Goal: Task Accomplishment & Management: Use online tool/utility

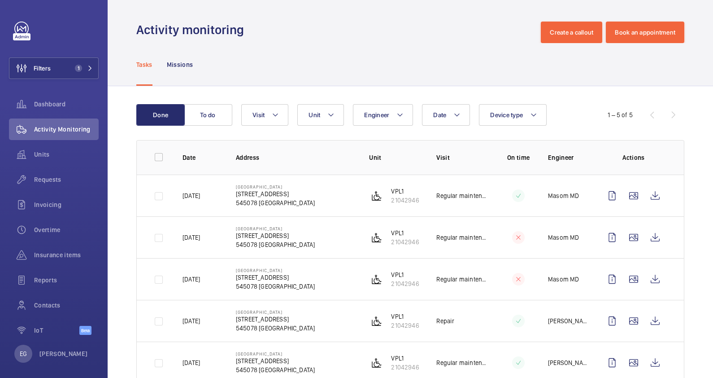
scroll to position [26, 0]
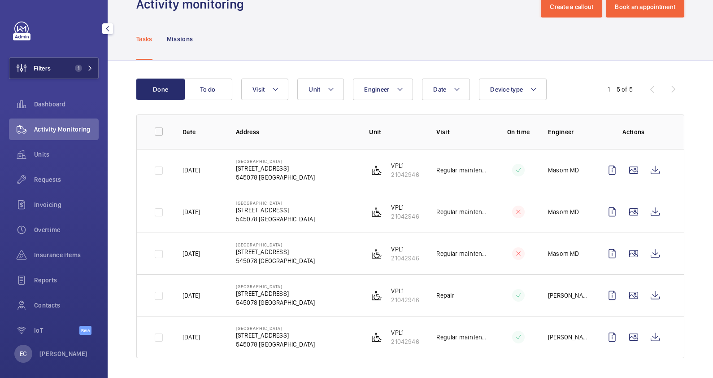
click at [88, 69] on mat-icon at bounding box center [90, 68] width 5 height 5
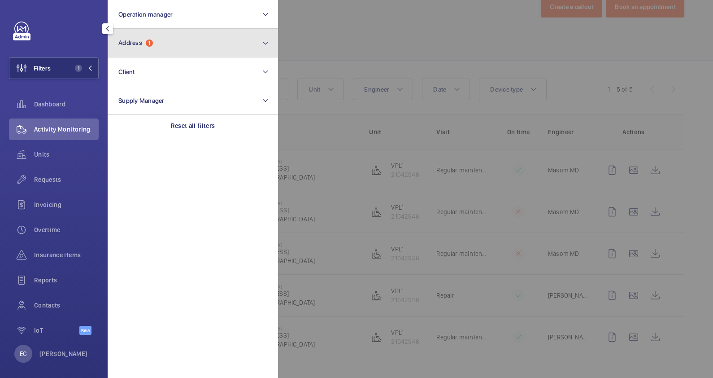
click at [177, 38] on button "Address 1" at bounding box center [193, 43] width 171 height 29
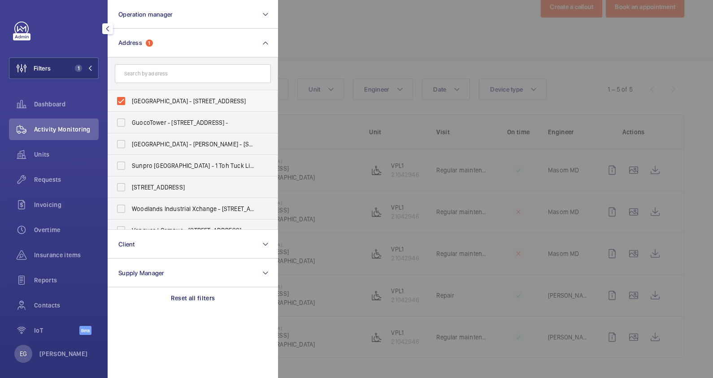
click at [178, 100] on span "[GEOGRAPHIC_DATA] - [STREET_ADDRESS]" at bounding box center [193, 100] width 123 height 9
click at [130, 100] on input "[GEOGRAPHIC_DATA] - [STREET_ADDRESS]" at bounding box center [121, 101] width 18 height 18
checkbox input "false"
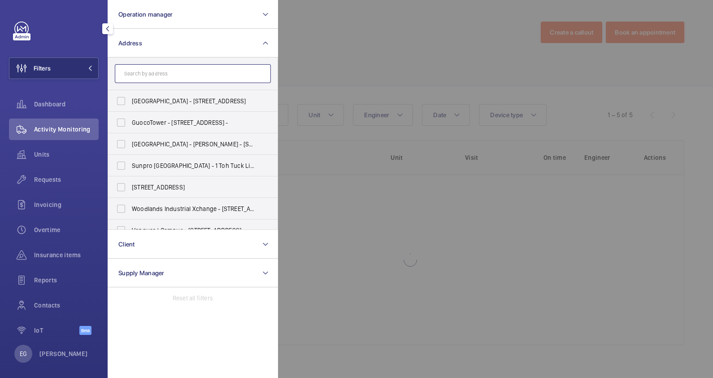
click at [183, 73] on input "text" at bounding box center [193, 73] width 156 height 19
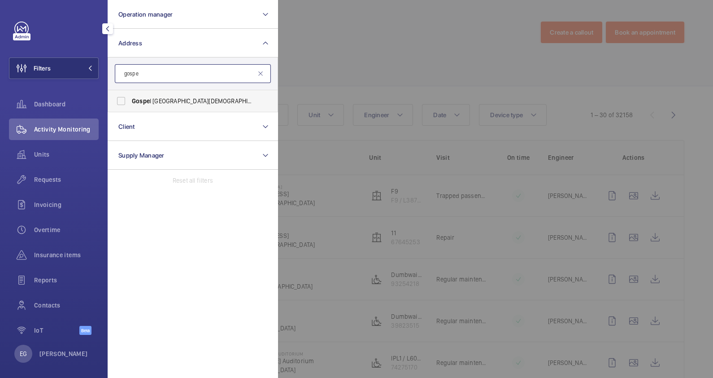
type input "gospe"
click at [177, 96] on span "[GEOGRAPHIC_DATA][DEMOGRAPHIC_DATA] - [STREET_ADDRESS] -" at bounding box center [193, 100] width 123 height 9
click at [130, 96] on input "[GEOGRAPHIC_DATA][DEMOGRAPHIC_DATA] - [STREET_ADDRESS] -" at bounding box center [121, 101] width 18 height 18
checkbox input "true"
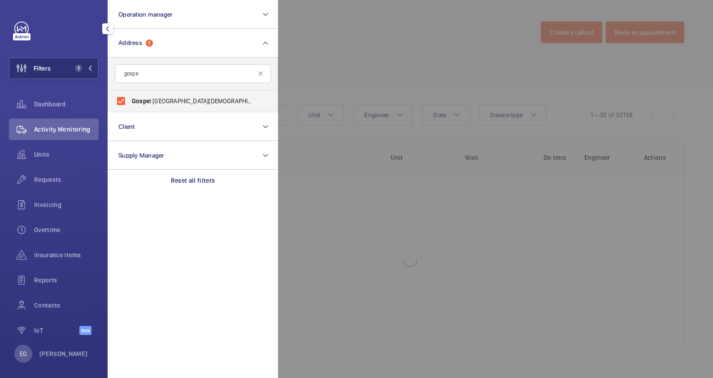
click at [340, 48] on div at bounding box center [634, 189] width 713 height 378
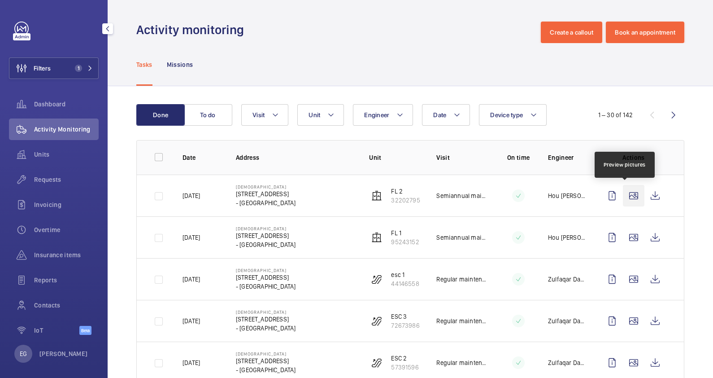
click at [623, 198] on wm-front-icon-button at bounding box center [634, 196] width 22 height 22
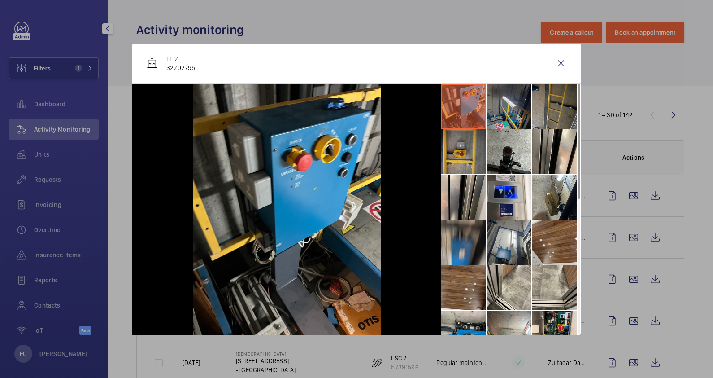
click at [498, 118] on li at bounding box center [509, 106] width 45 height 45
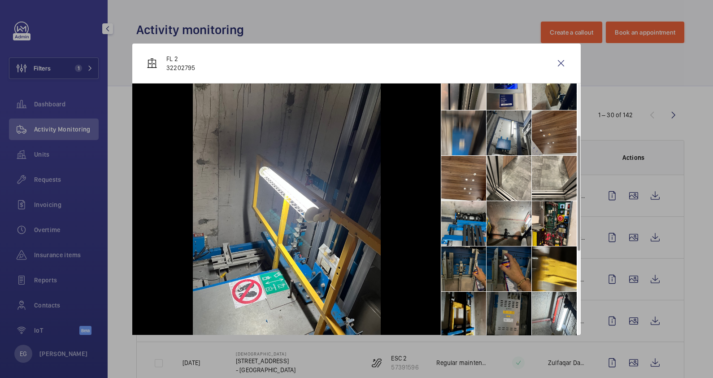
scroll to position [112, 0]
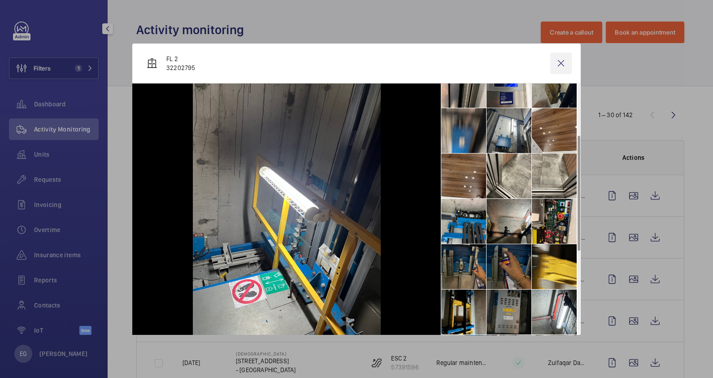
click at [556, 66] on wm-front-icon-button at bounding box center [562, 64] width 22 height 22
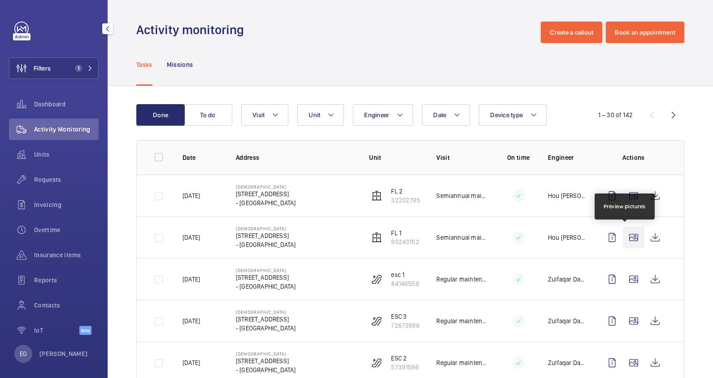
click at [628, 238] on wm-front-icon-button at bounding box center [634, 238] width 22 height 22
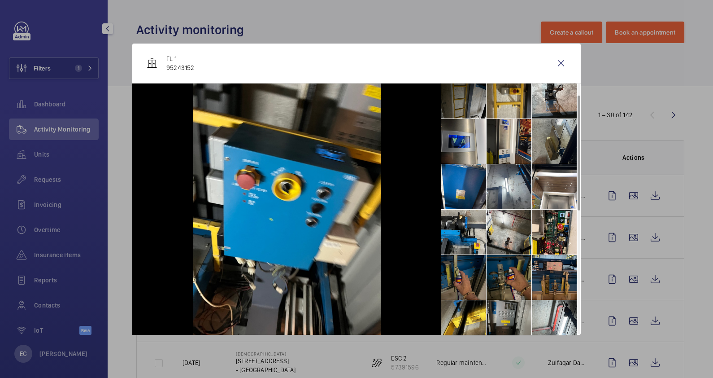
scroll to position [0, 0]
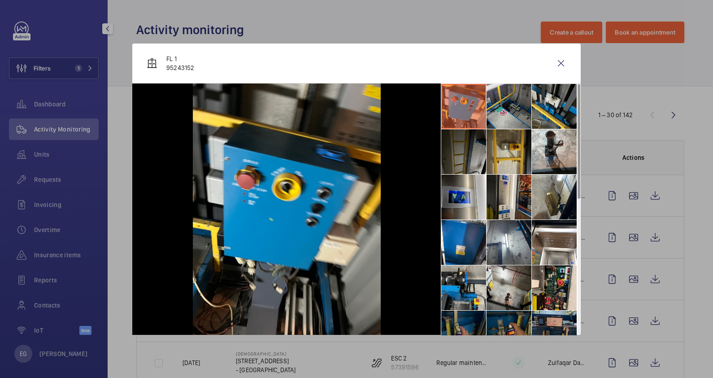
click at [516, 117] on li at bounding box center [509, 106] width 45 height 45
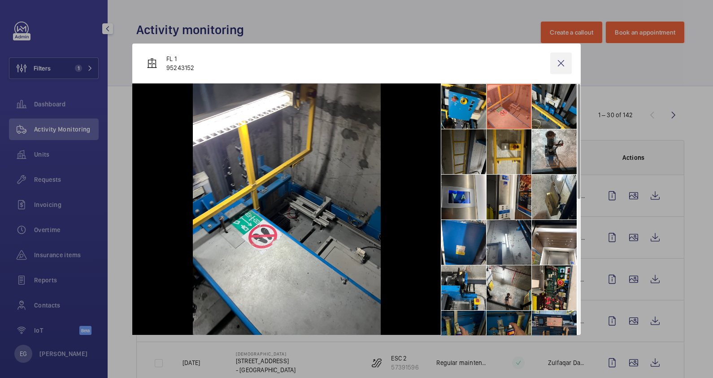
click at [561, 69] on wm-front-icon-button at bounding box center [562, 64] width 22 height 22
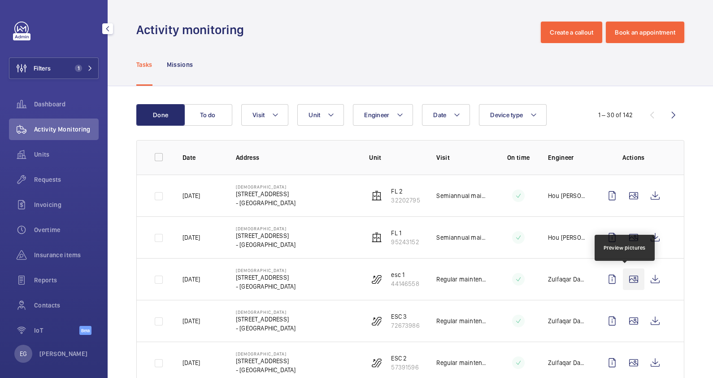
click at [632, 283] on wm-front-icon-button at bounding box center [634, 279] width 22 height 22
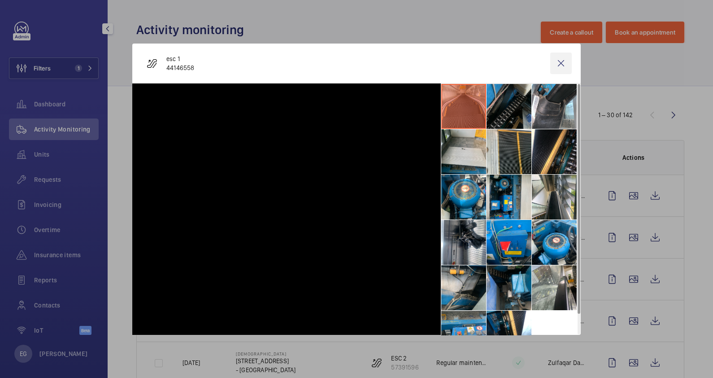
click at [561, 58] on wm-front-icon-button at bounding box center [562, 64] width 22 height 22
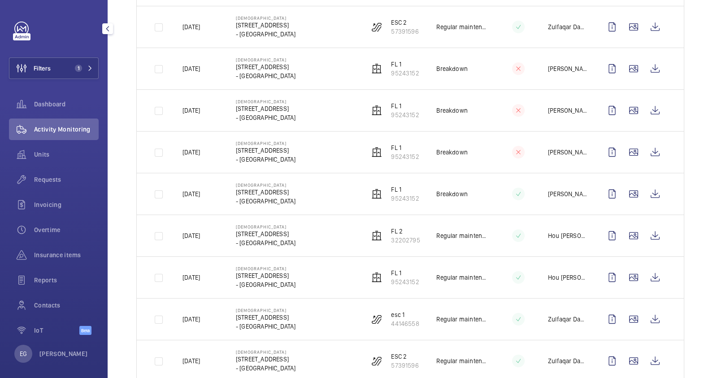
scroll to position [337, 0]
click at [623, 234] on wm-front-icon-button at bounding box center [634, 235] width 22 height 22
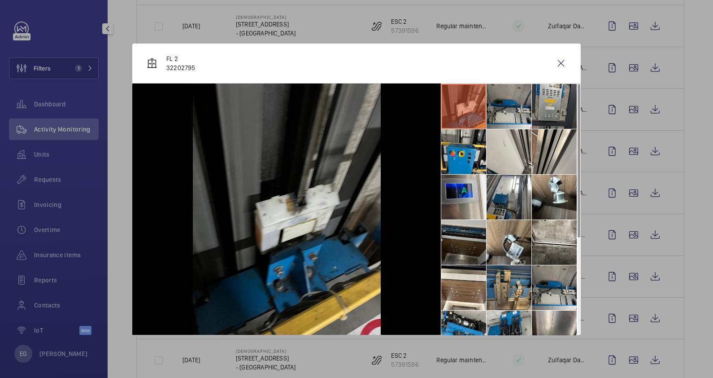
click at [469, 251] on li at bounding box center [464, 242] width 45 height 45
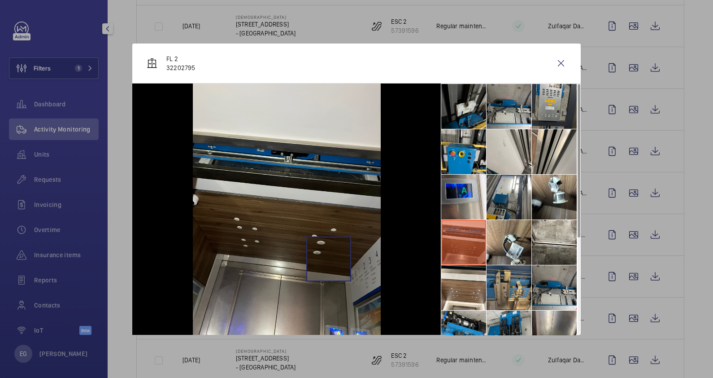
click at [328, 258] on img at bounding box center [287, 208] width 188 height 251
click at [480, 289] on li at bounding box center [464, 287] width 45 height 45
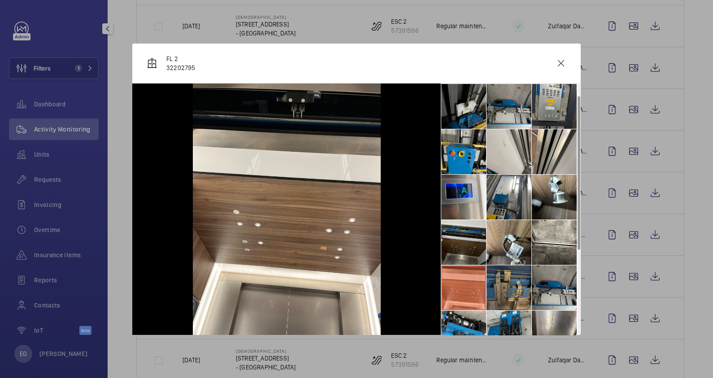
scroll to position [157, 0]
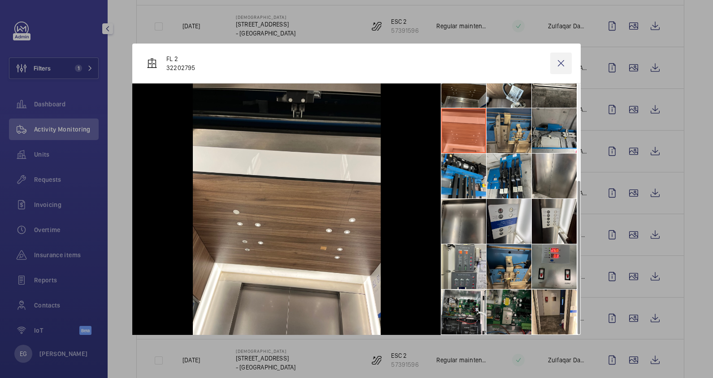
click at [559, 62] on wm-front-icon-button at bounding box center [562, 64] width 22 height 22
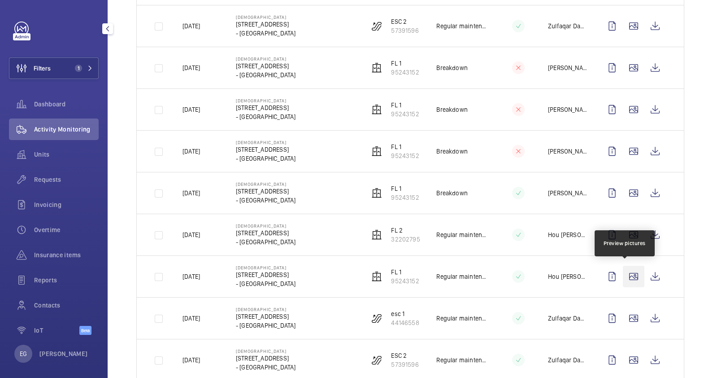
click at [628, 278] on wm-front-icon-button at bounding box center [634, 277] width 22 height 22
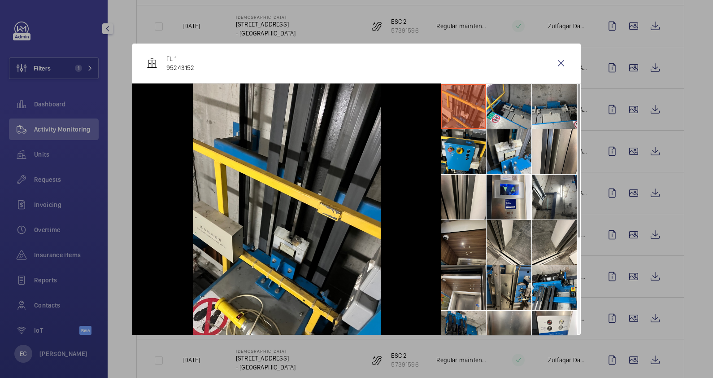
click at [468, 291] on li at bounding box center [464, 287] width 45 height 45
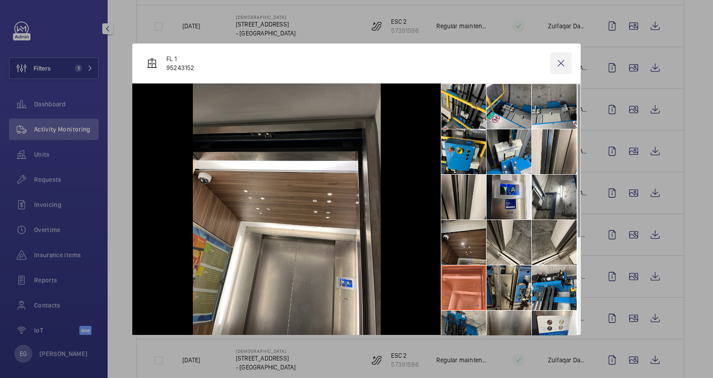
click at [558, 60] on wm-front-icon-button at bounding box center [562, 64] width 22 height 22
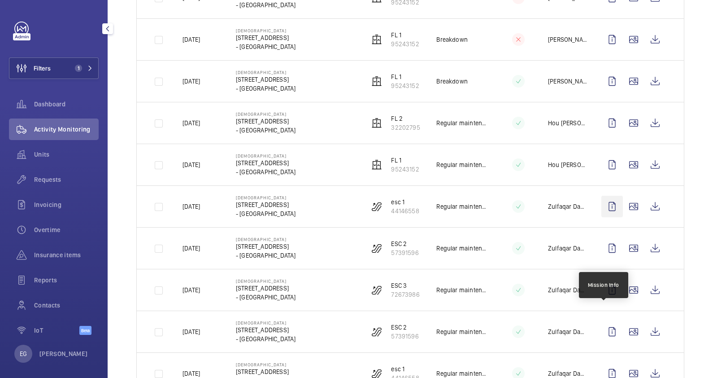
scroll to position [561, 0]
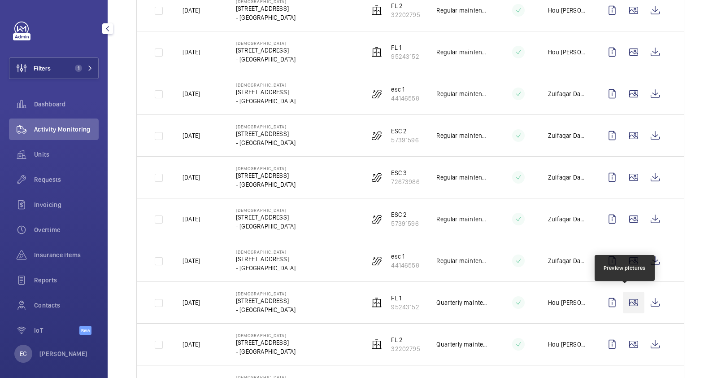
click at [626, 299] on wm-front-icon-button at bounding box center [634, 303] width 22 height 22
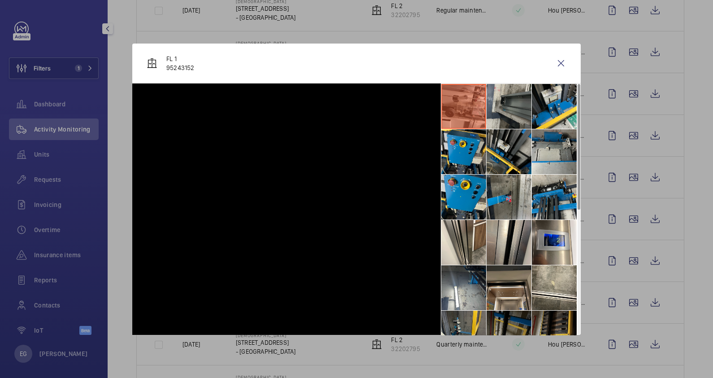
click at [504, 302] on li at bounding box center [509, 287] width 45 height 45
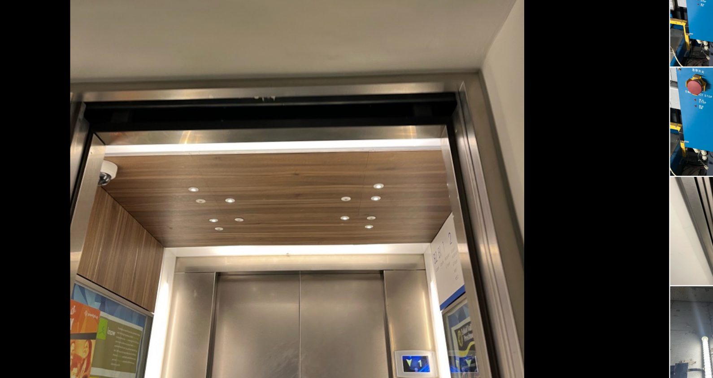
click at [418, 183] on div at bounding box center [286, 208] width 309 height 251
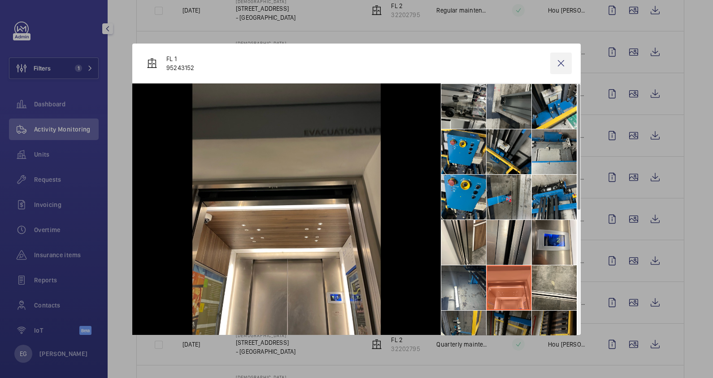
click at [560, 61] on wm-front-icon-button at bounding box center [562, 64] width 22 height 22
